Goal: Information Seeking & Learning: Check status

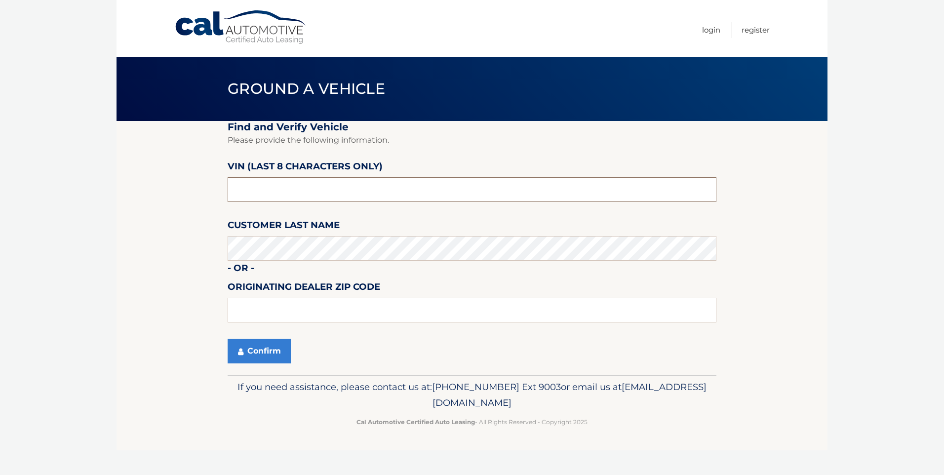
click at [270, 187] on input "text" at bounding box center [472, 189] width 489 height 25
type input "n*******"
type input "NT203564"
click at [247, 350] on button "Confirm" at bounding box center [259, 351] width 63 height 25
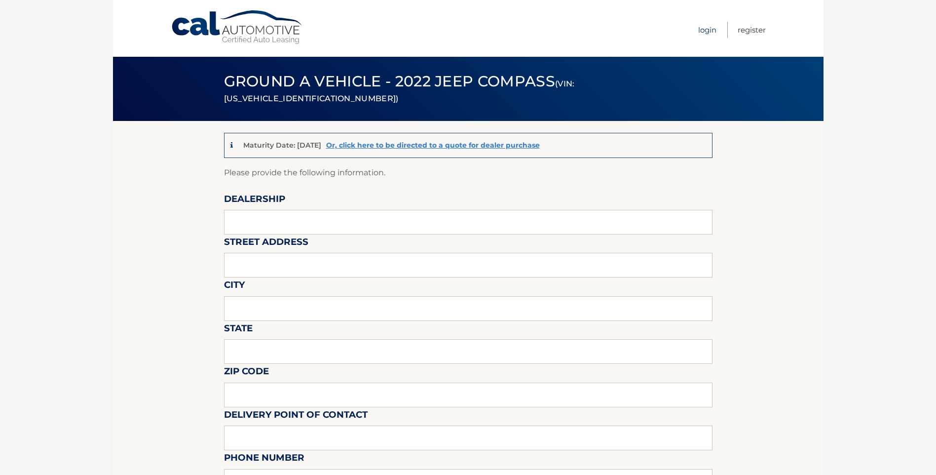
click at [701, 32] on link "Login" at bounding box center [707, 30] width 18 height 16
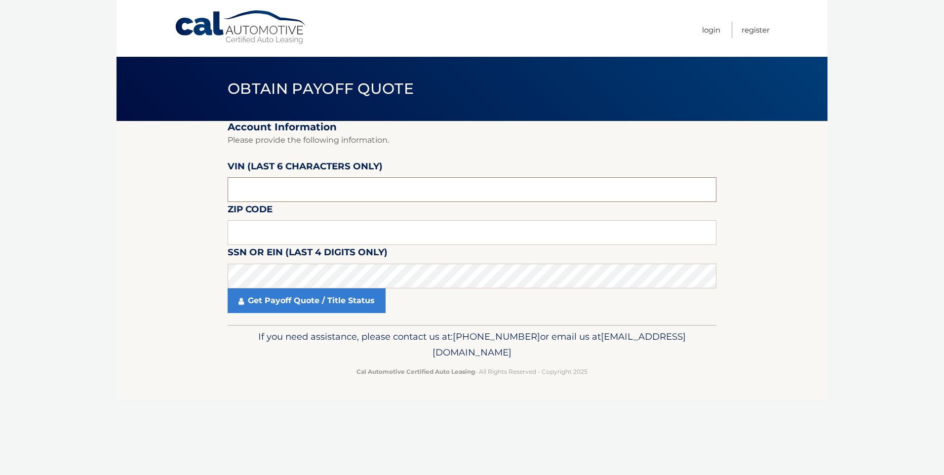
click at [290, 186] on input "text" at bounding box center [472, 189] width 489 height 25
type input "203564"
type input "14618"
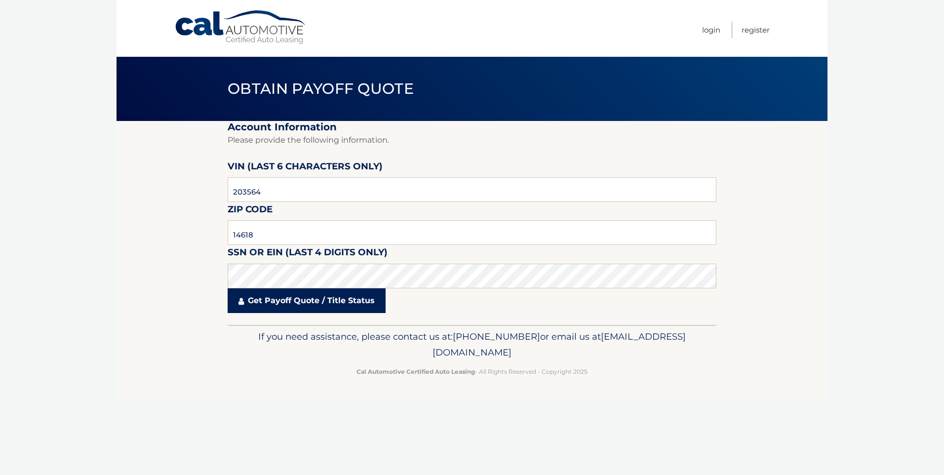
click at [294, 305] on link "Get Payoff Quote / Title Status" at bounding box center [307, 300] width 158 height 25
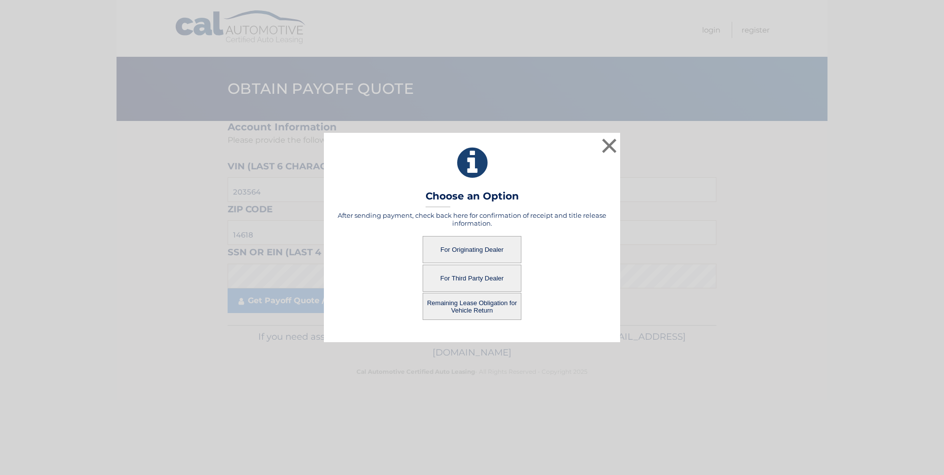
click at [460, 250] on button "For Originating Dealer" at bounding box center [472, 249] width 99 height 27
click at [448, 251] on button "For Originating Dealer" at bounding box center [472, 249] width 99 height 27
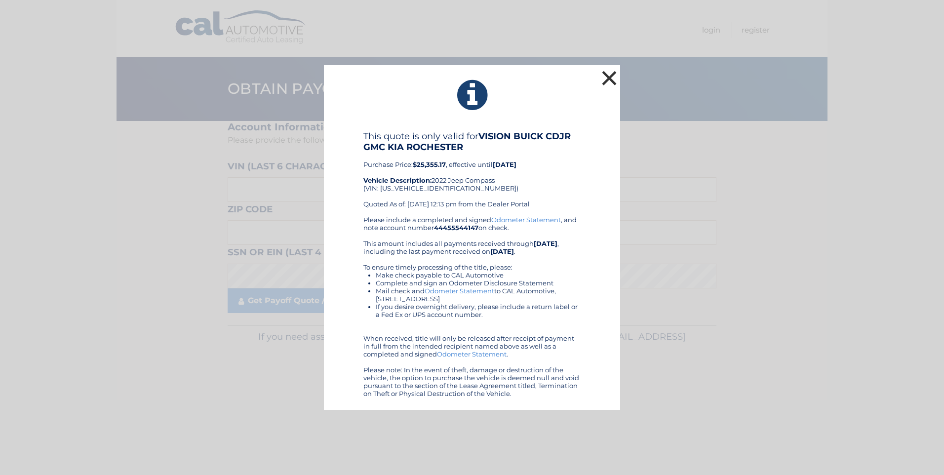
click at [609, 80] on button "×" at bounding box center [609, 78] width 20 height 20
